Goal: Information Seeking & Learning: Learn about a topic

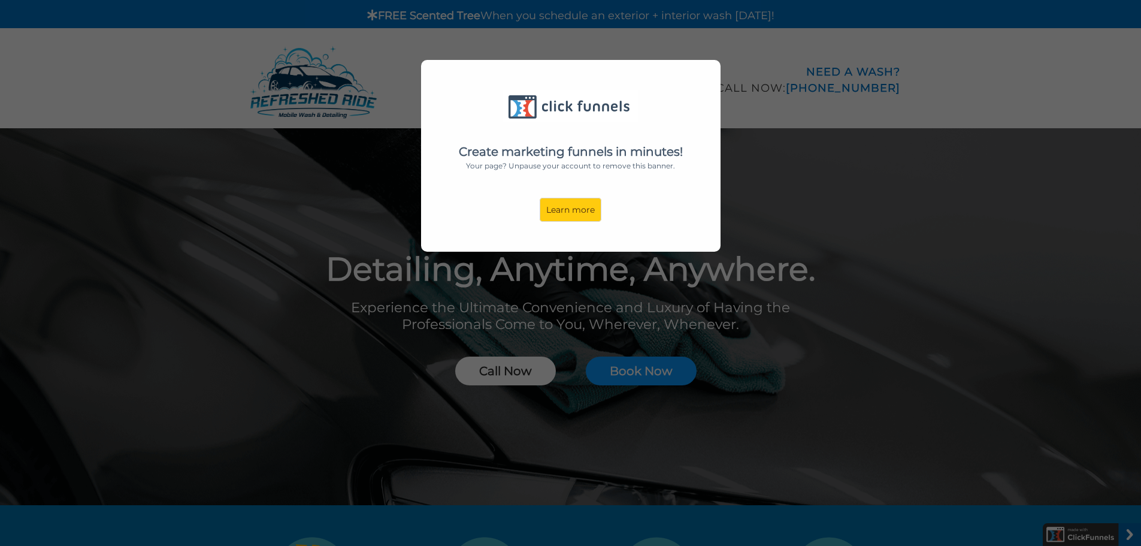
drag, startPoint x: 0, startPoint y: 0, endPoint x: 707, endPoint y: 129, distance: 718.2
click at [707, 129] on div "Create marketing funnels in minutes! Your page? Unpause your account to remove …" at bounding box center [570, 156] width 299 height 192
click at [578, 206] on link "Learn more" at bounding box center [571, 210] width 62 height 24
click at [682, 316] on div "Create marketing funnels in minutes! Your page? Unpause your account to remove …" at bounding box center [570, 273] width 1141 height 546
click at [680, 285] on div "Create marketing funnels in minutes! Your page? Unpause your account to remove …" at bounding box center [570, 273] width 1141 height 546
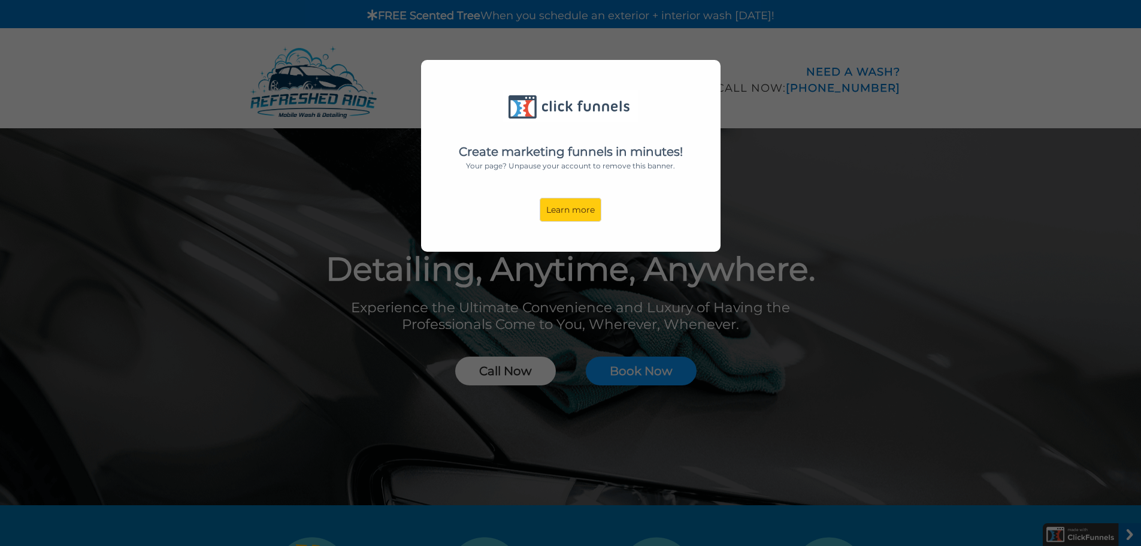
drag, startPoint x: 756, startPoint y: 239, endPoint x: 765, endPoint y: 226, distance: 15.8
click at [759, 235] on div "Create marketing funnels in minutes! Your page? Unpause your account to remove …" at bounding box center [570, 273] width 1141 height 546
click at [766, 226] on div "Create marketing funnels in minutes! Your page? Unpause your account to remove …" at bounding box center [570, 273] width 1141 height 546
click at [767, 223] on div "Create marketing funnels in minutes! Your page? Unpause your account to remove …" at bounding box center [570, 273] width 1141 height 546
drag, startPoint x: 487, startPoint y: 367, endPoint x: 513, endPoint y: 306, distance: 66.3
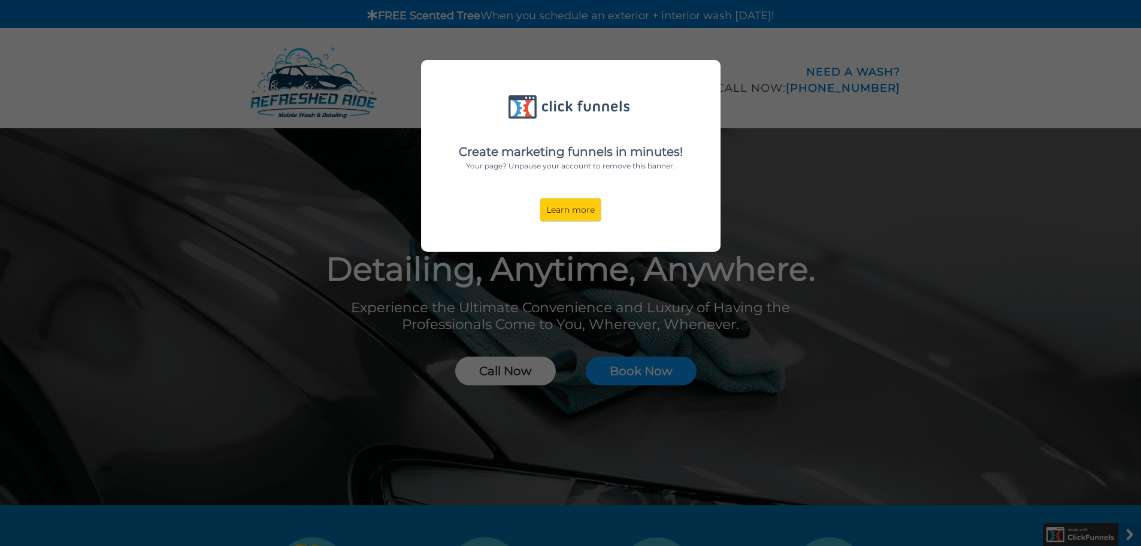
click at [486, 356] on div "Create marketing funnels in minutes! Your page? Unpause your account to remove …" at bounding box center [570, 273] width 1141 height 546
click at [373, 132] on div "Create marketing funnels in minutes! Your page? Unpause your account to remove …" at bounding box center [570, 273] width 1141 height 546
click at [129, 84] on div "Create marketing funnels in minutes! Your page? Unpause your account to remove …" at bounding box center [570, 273] width 1141 height 546
